Goal: Find specific page/section: Find specific page/section

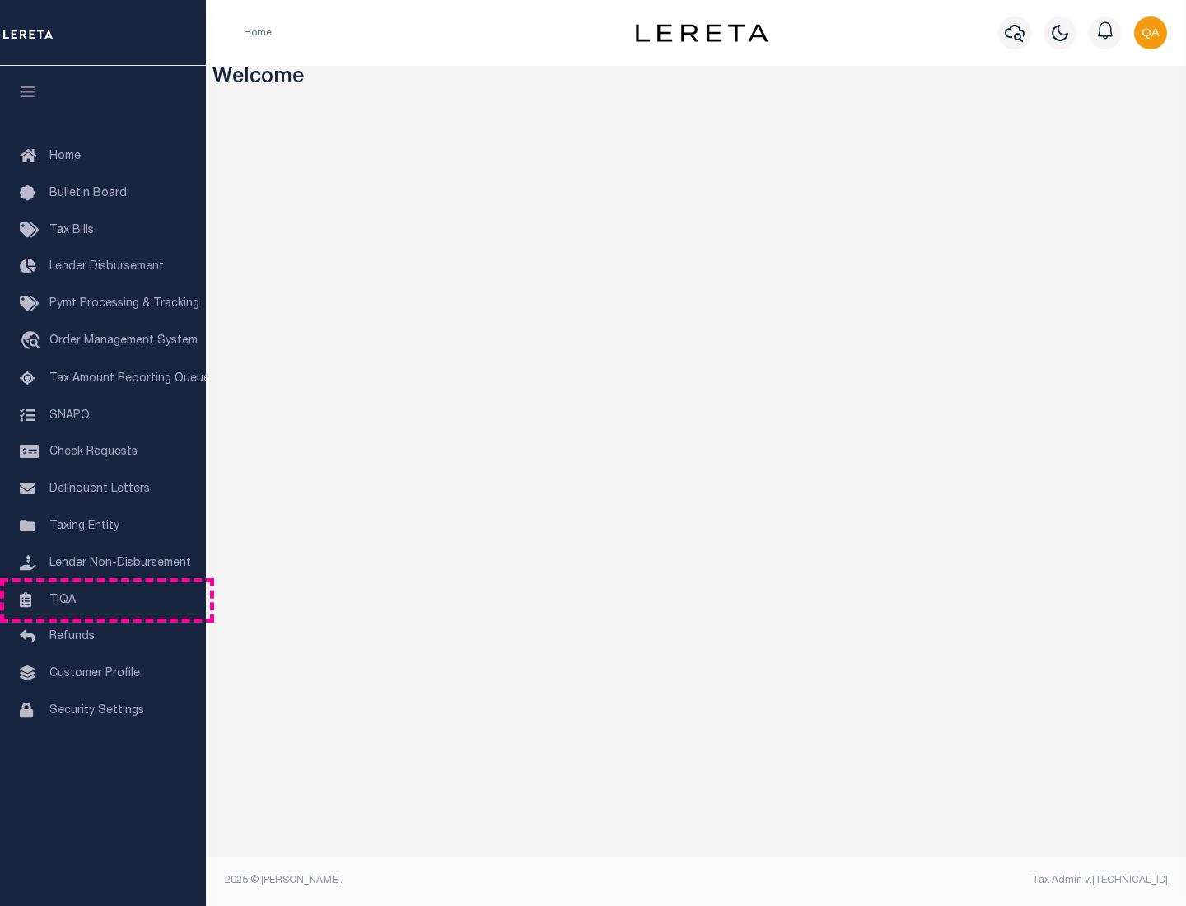
click at [103, 600] on link "TIQA" at bounding box center [103, 600] width 206 height 37
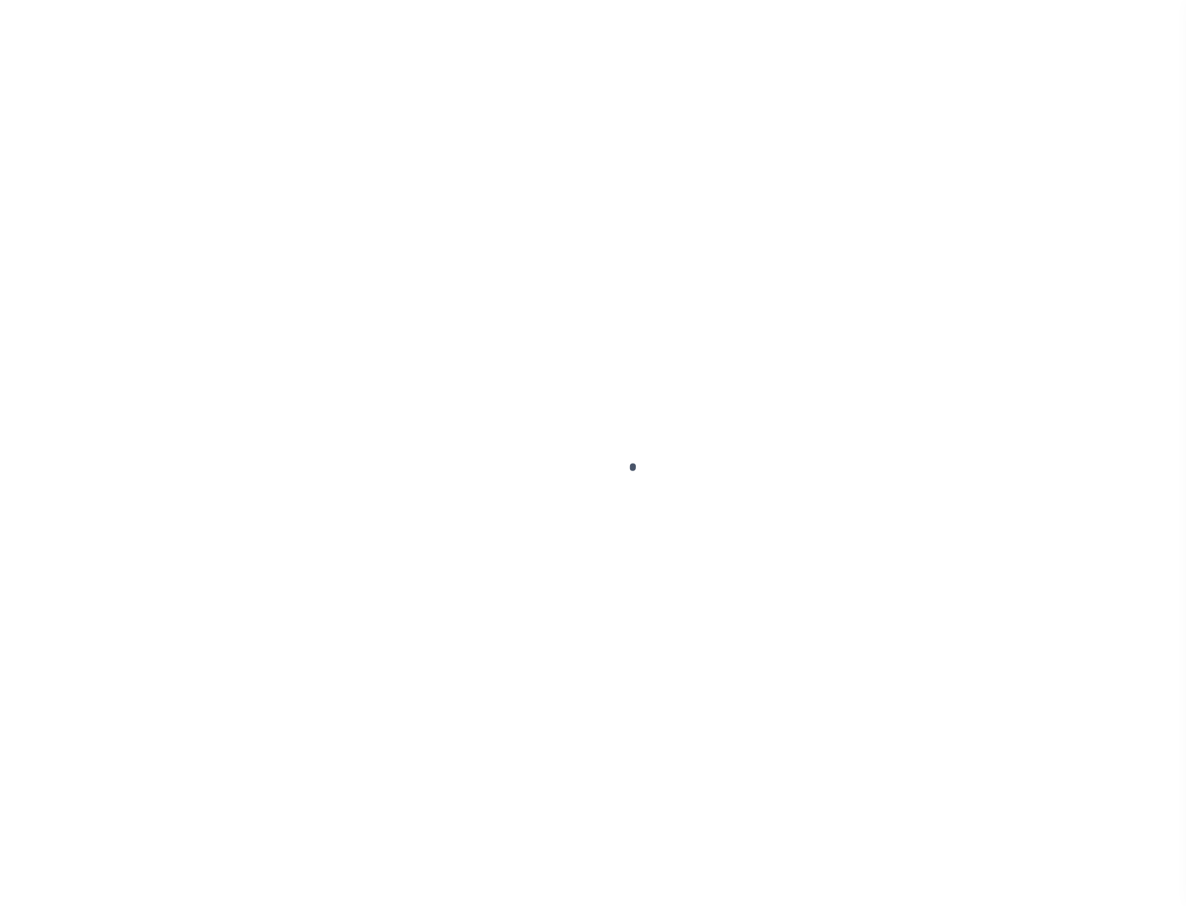
select select "200"
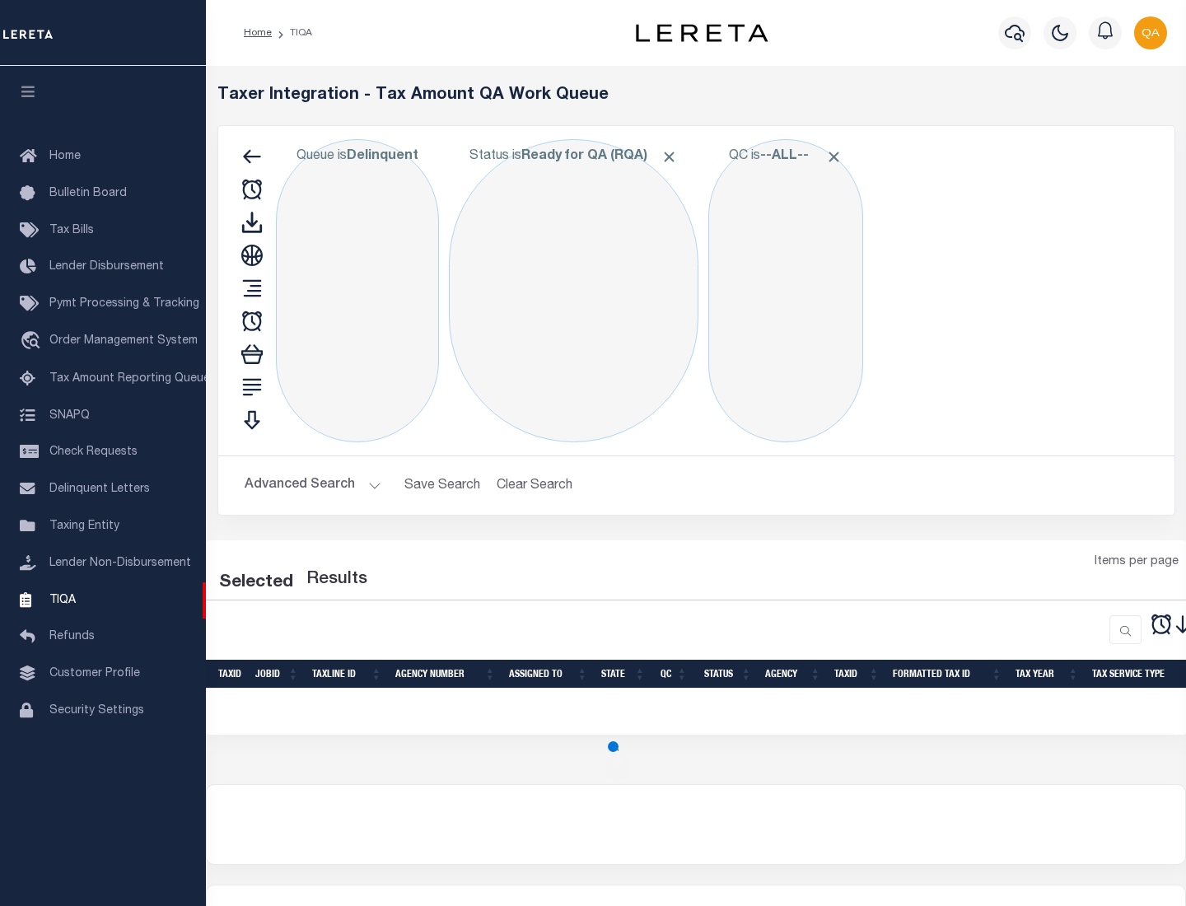
select select "200"
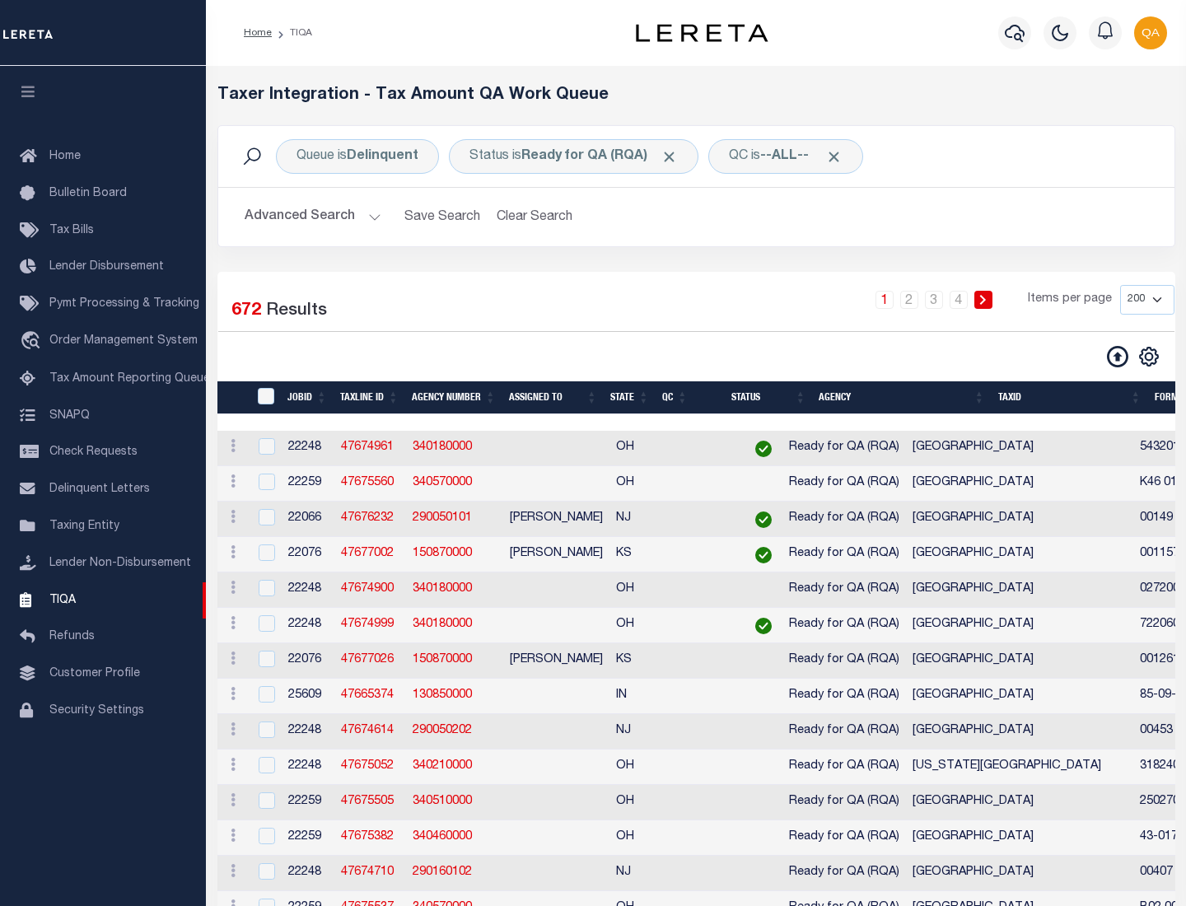
click at [675, 157] on span "Click to Remove" at bounding box center [669, 156] width 17 height 17
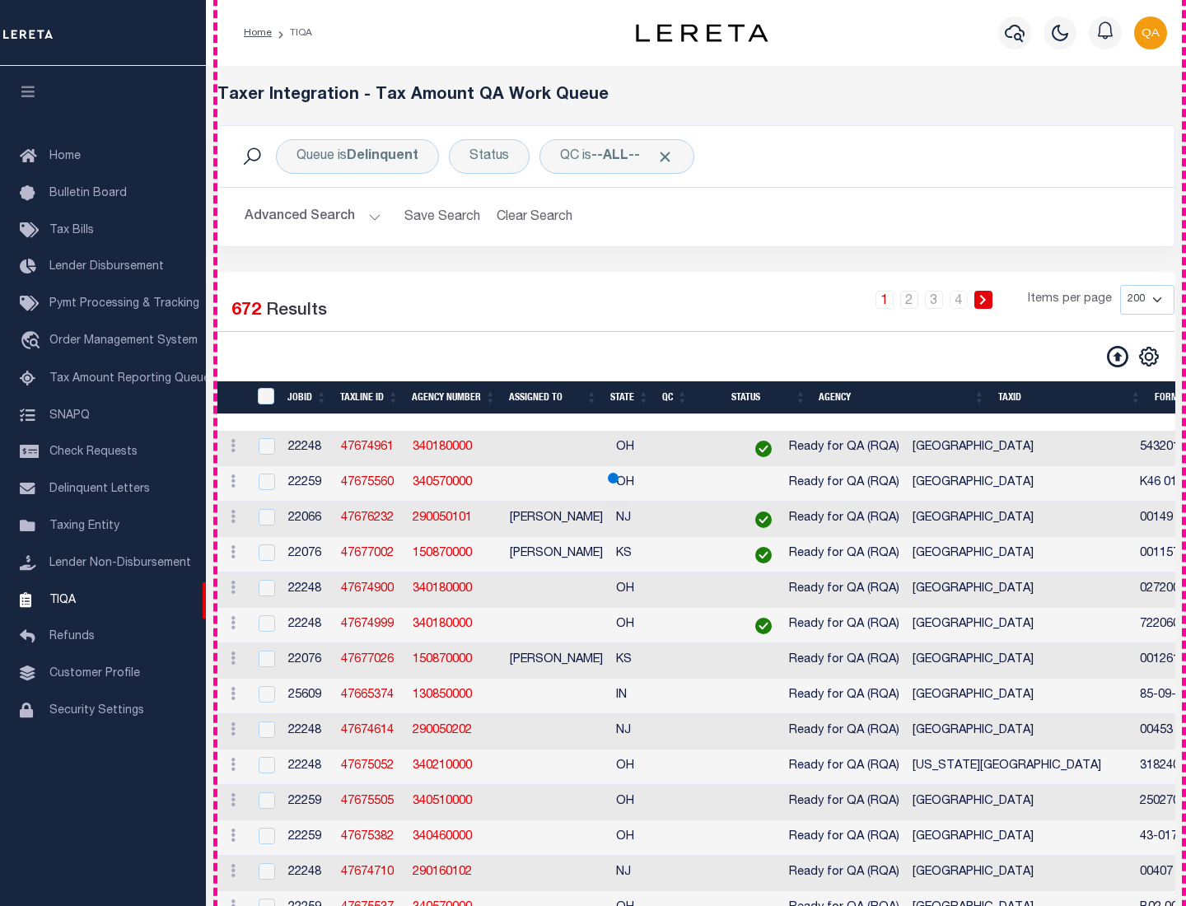
scroll to position [3520, 0]
